Goal: Transaction & Acquisition: Book appointment/travel/reservation

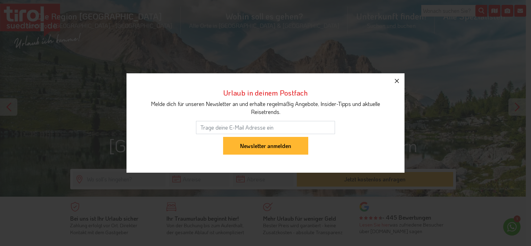
click at [399, 80] on icon "button" at bounding box center [397, 81] width 8 height 8
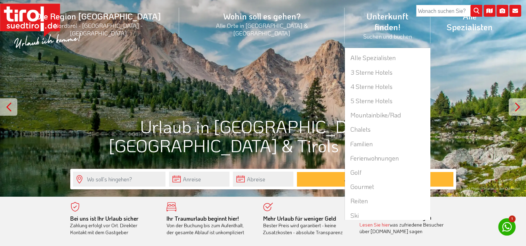
click at [344, 17] on li "Unterkunft finden! Suchen und buchen Alle Spezialisten 3 Sterne Hotels 4 Sterne…" at bounding box center [387, 25] width 86 height 44
click at [344, 25] on li "Unterkunft finden! Suchen und buchen Alle Spezialisten 3 Sterne Hotels 4 Sterne…" at bounding box center [387, 25] width 86 height 44
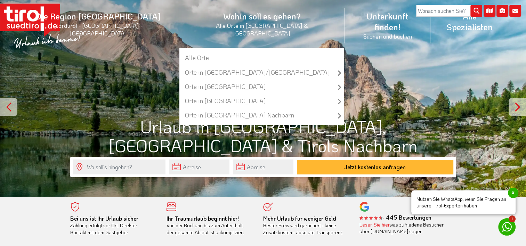
click at [209, 19] on li "Wohin soll es gehen? Alle Orte in Tirol & Südtirol Alle Orte Orte in Tirol/Nord…" at bounding box center [261, 25] width 165 height 44
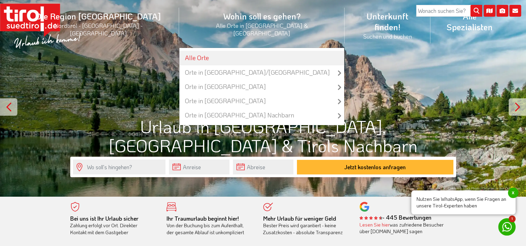
click at [203, 51] on link "Alle Orte" at bounding box center [261, 58] width 165 height 14
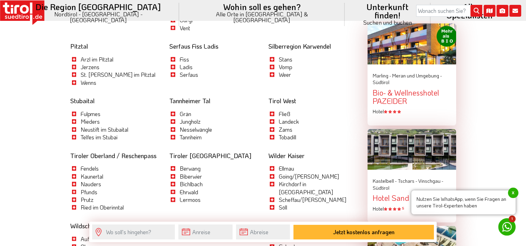
scroll to position [764, 0]
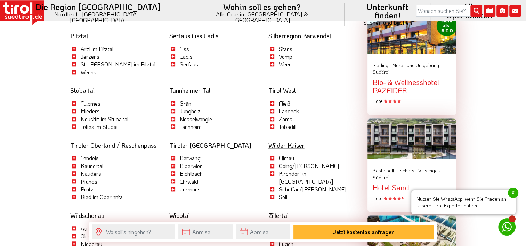
click at [279, 141] on link "Wilder Kaiser" at bounding box center [286, 145] width 36 height 8
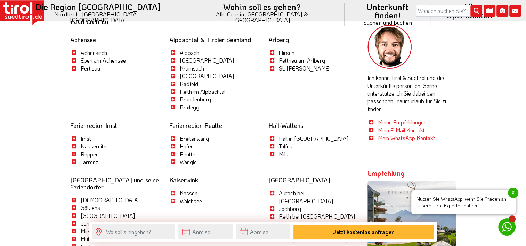
scroll to position [243, 0]
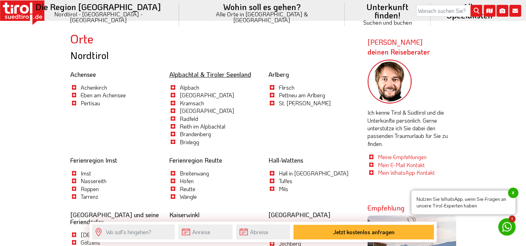
click at [192, 76] on link "Alpbachtal & Tiroler Seenland" at bounding box center [210, 74] width 82 height 8
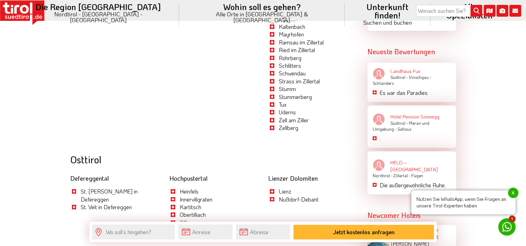
scroll to position [1112, 0]
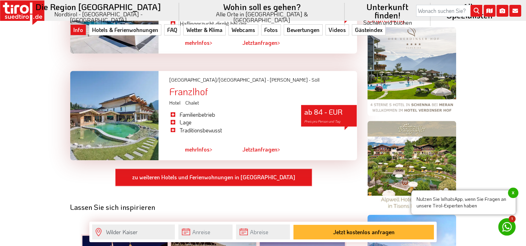
scroll to position [521, 0]
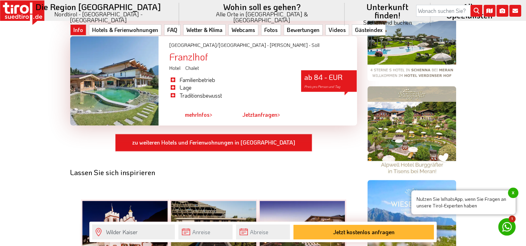
click at [510, 190] on span "x" at bounding box center [513, 193] width 10 height 10
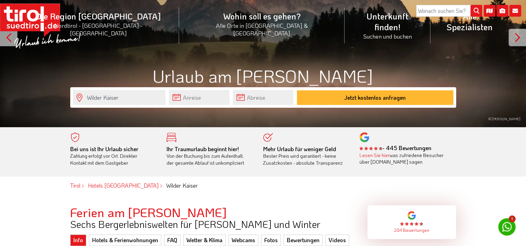
scroll to position [0, 0]
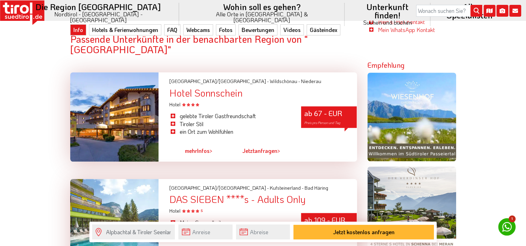
scroll to position [452, 0]
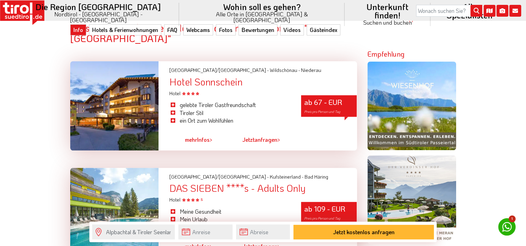
click at [201, 132] on link "mehr Infos >" at bounding box center [198, 140] width 27 height 16
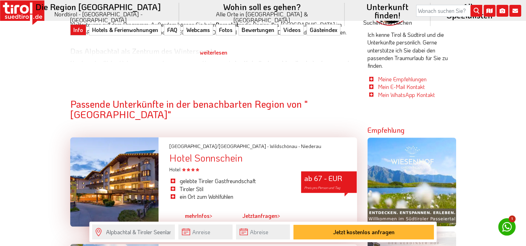
scroll to position [208, 0]
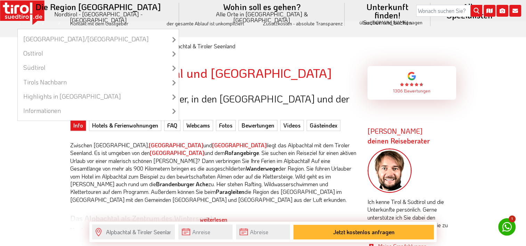
click at [132, 12] on li "Die Region Tirol Nordtirol - Südtirol - Osttirol Tirol/Nordtirol Tirol/Nordtiro…" at bounding box center [98, 14] width 162 height 29
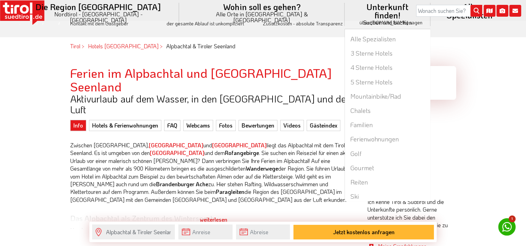
click at [344, 12] on li "Unterkunft finden! Suchen und buchen Alle Spezialisten 3 Sterne Hotels 4 Sterne…" at bounding box center [387, 14] width 86 height 29
click at [345, 32] on link "Alle Spezialisten" at bounding box center [387, 39] width 85 height 14
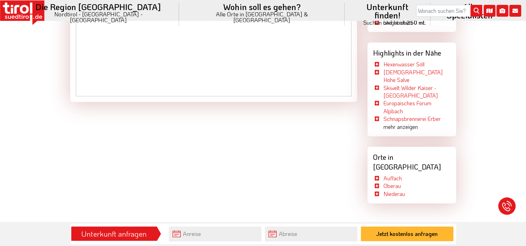
scroll to position [868, 0]
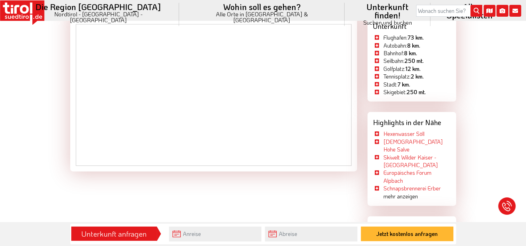
click at [409, 197] on li "mehr anzeigen" at bounding box center [411, 196] width 77 height 8
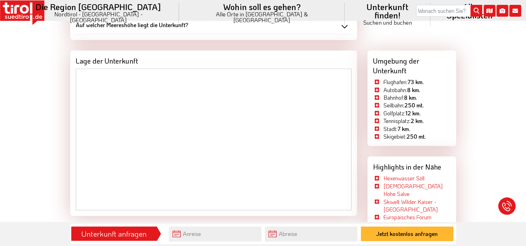
scroll to position [834, 0]
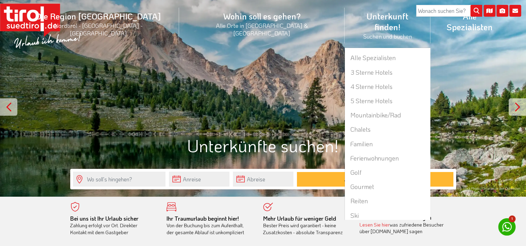
click at [344, 14] on li "Unterkunft finden! Suchen und buchen Alle Spezialisten 3 Sterne Hotels 4 Sterne…" at bounding box center [387, 25] width 86 height 44
click at [345, 137] on link "Familien" at bounding box center [387, 144] width 85 height 14
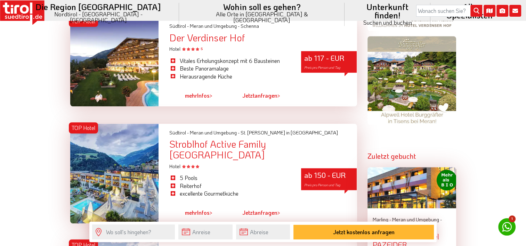
scroll to position [625, 0]
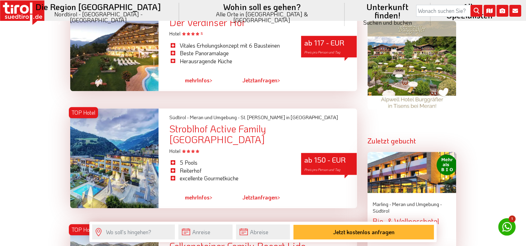
drag, startPoint x: 211, startPoint y: 118, endPoint x: 193, endPoint y: 122, distance: 18.3
click at [193, 123] on div "Stroblhof Active Family [GEOGRAPHIC_DATA]" at bounding box center [263, 134] width 188 height 22
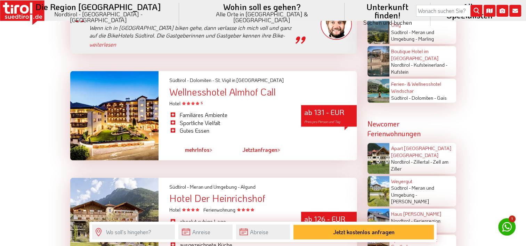
scroll to position [1355, 0]
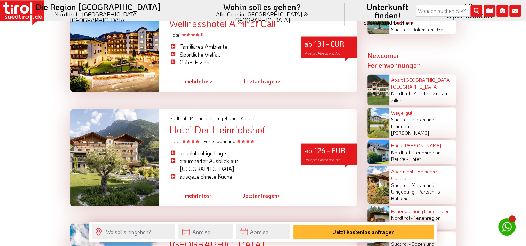
click at [202, 124] on div "Hotel Der Heinrichshof" at bounding box center [263, 129] width 188 height 11
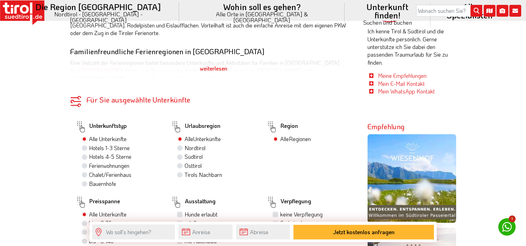
scroll to position [313, 0]
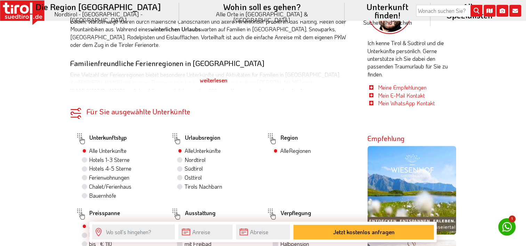
click at [184, 156] on label "Nordtirol" at bounding box center [194, 160] width 21 height 8
click at [180, 157] on input "Nordtirol" at bounding box center [180, 159] width 5 height 5
radio input "true"
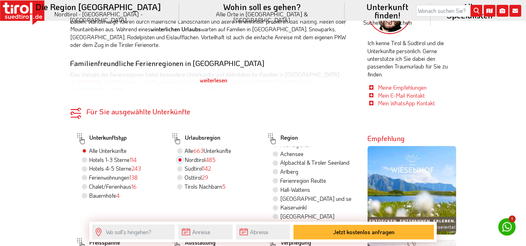
scroll to position [0, 0]
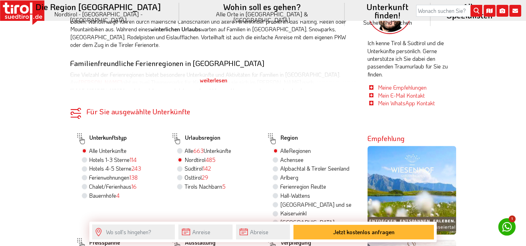
click at [280, 165] on label "Alpbachtal & Tiroler Seenland" at bounding box center [314, 169] width 69 height 8
click at [277, 166] on input "Alpbachtal & Tiroler Seenland" at bounding box center [276, 168] width 5 height 5
radio input "true"
click at [280, 175] on label "Kaiserwinkl" at bounding box center [293, 179] width 26 height 8
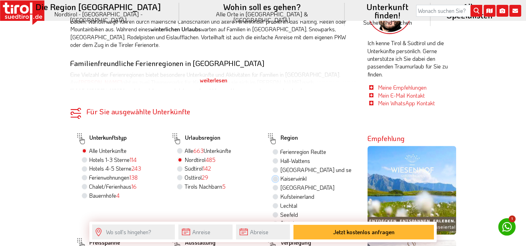
click at [277, 176] on input "Kaiserwinkl" at bounding box center [276, 178] width 5 height 5
radio input "true"
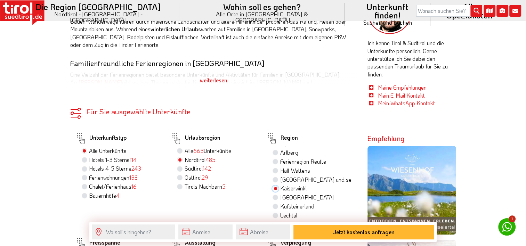
scroll to position [0, 0]
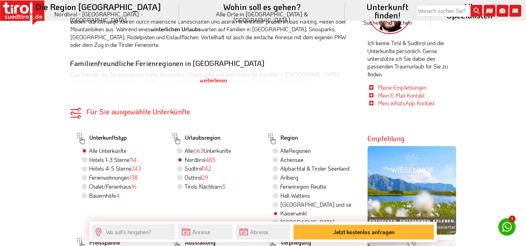
click at [277, 209] on div "Kaiserwinkl" at bounding box center [311, 213] width 79 height 9
click at [280, 165] on label "Alpbachtal & Tiroler Seenland" at bounding box center [314, 169] width 69 height 8
click at [275, 166] on input "Alpbachtal & Tiroler Seenland" at bounding box center [276, 168] width 5 height 5
radio input "true"
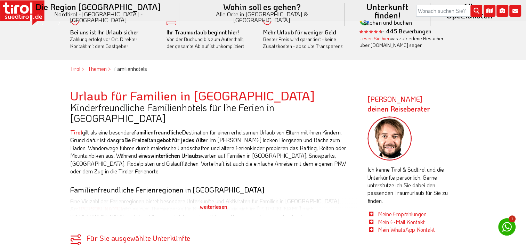
scroll to position [174, 0]
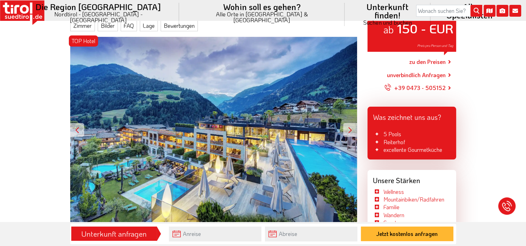
scroll to position [104, 0]
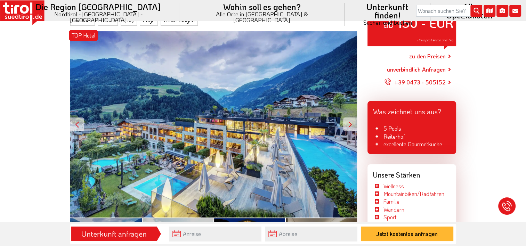
click at [348, 123] on div at bounding box center [350, 124] width 14 height 14
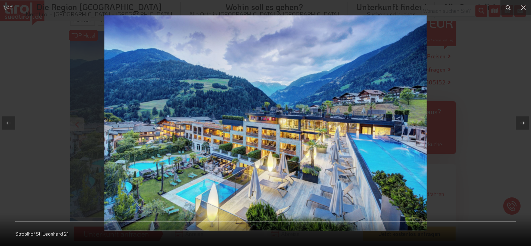
click at [348, 123] on img at bounding box center [265, 122] width 322 height 215
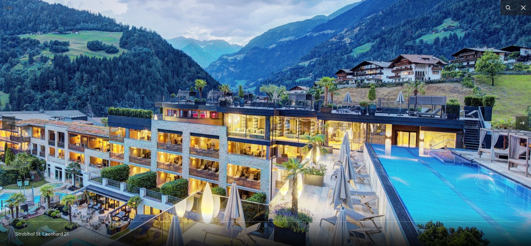
click at [348, 123] on img at bounding box center [197, 123] width 667 height 445
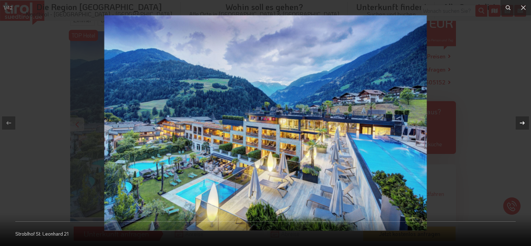
click at [525, 122] on div at bounding box center [522, 122] width 13 height 13
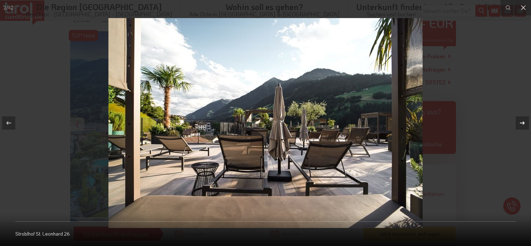
click at [525, 122] on div at bounding box center [522, 122] width 13 height 13
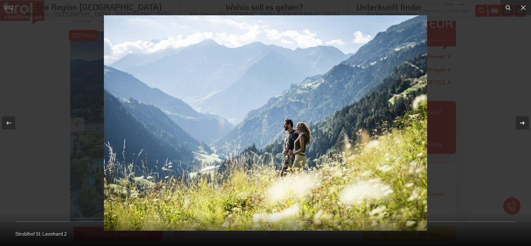
click at [525, 122] on div at bounding box center [522, 122] width 13 height 13
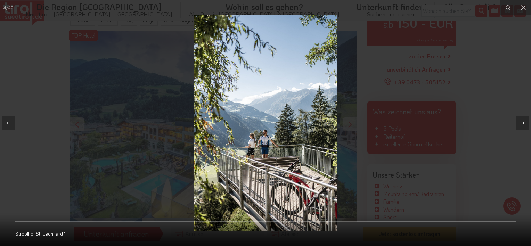
click at [525, 122] on div at bounding box center [522, 122] width 13 height 13
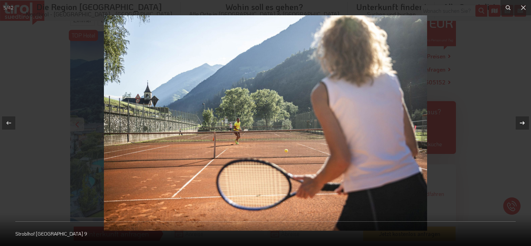
click at [525, 122] on div at bounding box center [522, 122] width 13 height 13
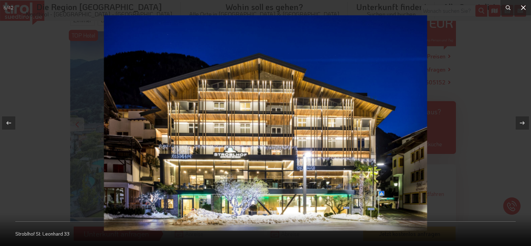
click at [525, 7] on icon at bounding box center [523, 7] width 8 height 8
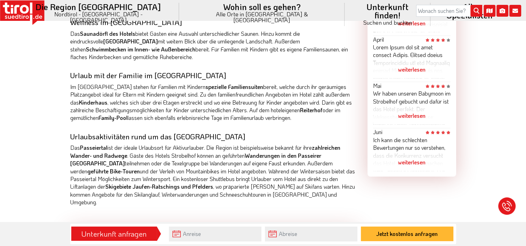
scroll to position [486, 0]
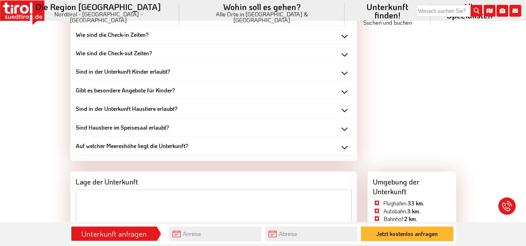
scroll to position [1077, 0]
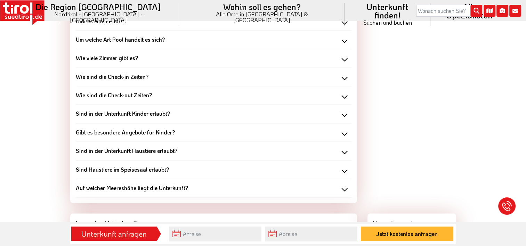
click at [160, 110] on b "Sind in der Unterkunft Kinder erlaubt?" at bounding box center [123, 113] width 94 height 7
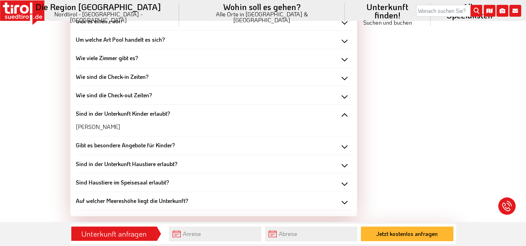
click at [160, 110] on b "Sind in der Unterkunft Kinder erlaubt?" at bounding box center [123, 113] width 94 height 7
